Goal: Answer question/provide support: Share knowledge or assist other users

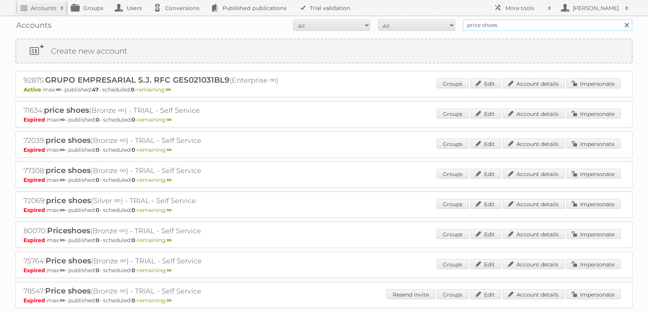
click at [480, 21] on input "price shoes" at bounding box center [548, 25] width 170 height 12
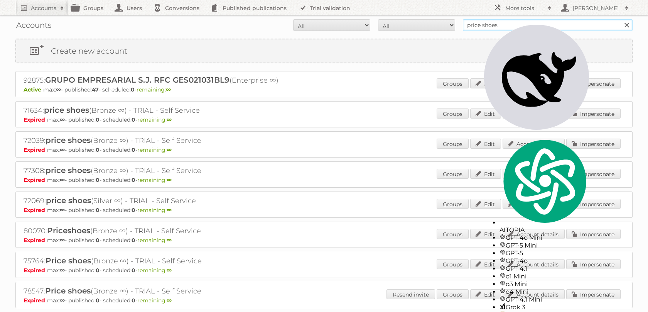
click at [480, 21] on input "price shoes" at bounding box center [548, 25] width 170 height 12
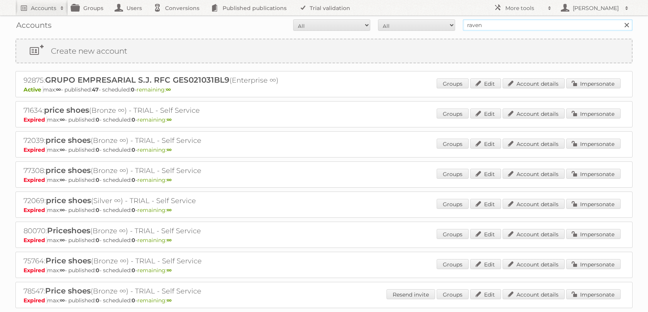
type input "ravensburger"
click at [620, 19] on input "Search" at bounding box center [626, 25] width 12 height 12
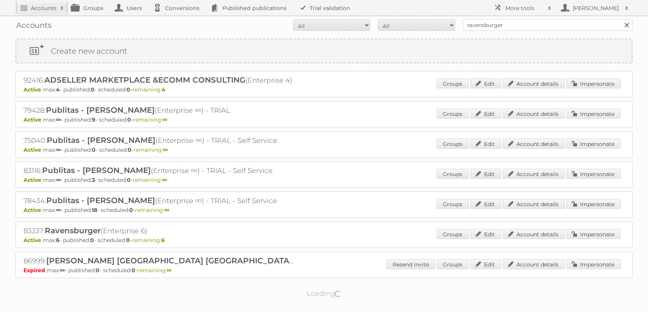
scroll to position [42, 0]
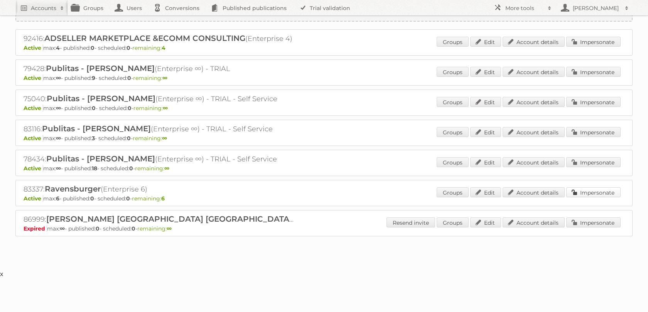
click at [583, 197] on link "Impersonate" at bounding box center [593, 192] width 54 height 10
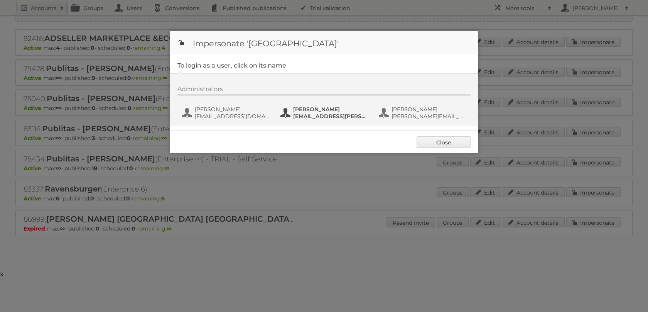
click at [305, 107] on span "Phil Wrzesinski" at bounding box center [330, 109] width 75 height 7
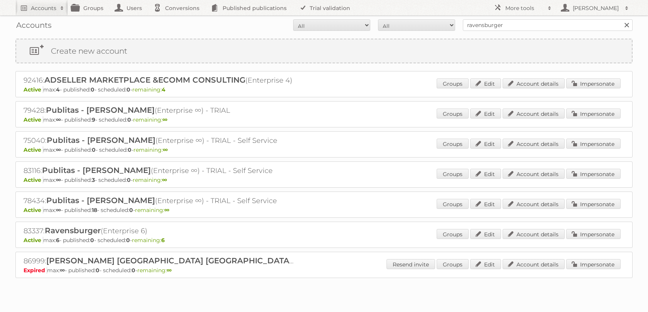
scroll to position [20, 0]
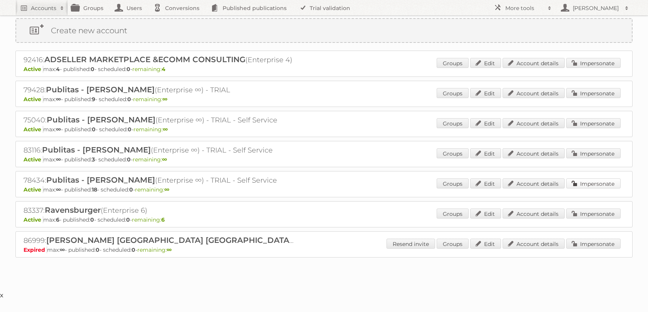
click at [595, 188] on link "Impersonate" at bounding box center [593, 183] width 54 height 10
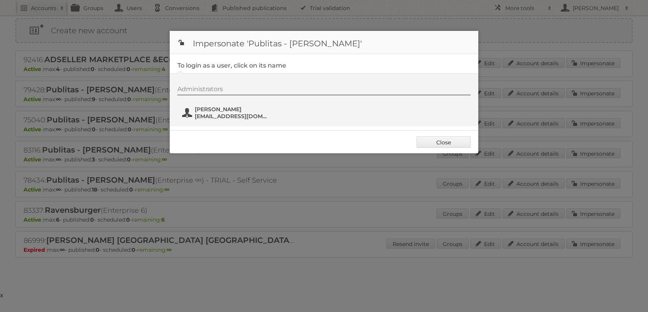
click at [227, 120] on button "Paulo Soares paulo@publitas.com" at bounding box center [226, 112] width 91 height 15
